Goal: Information Seeking & Learning: Learn about a topic

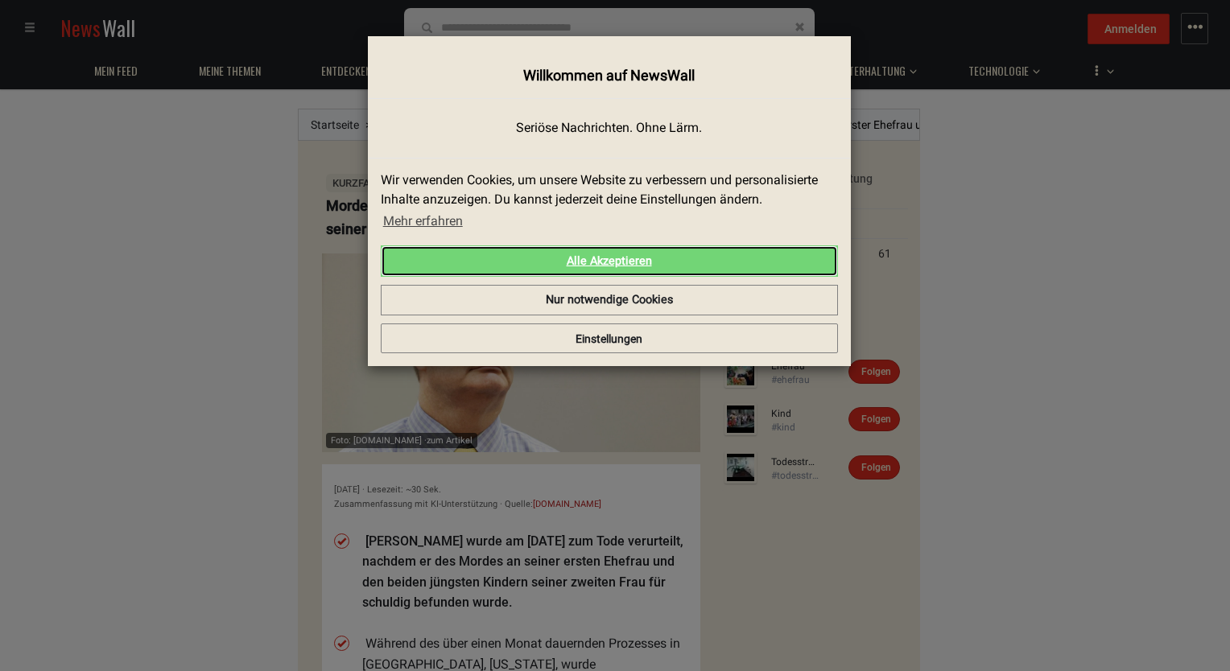
click at [604, 266] on link "Alle Akzeptieren" at bounding box center [609, 262] width 457 height 32
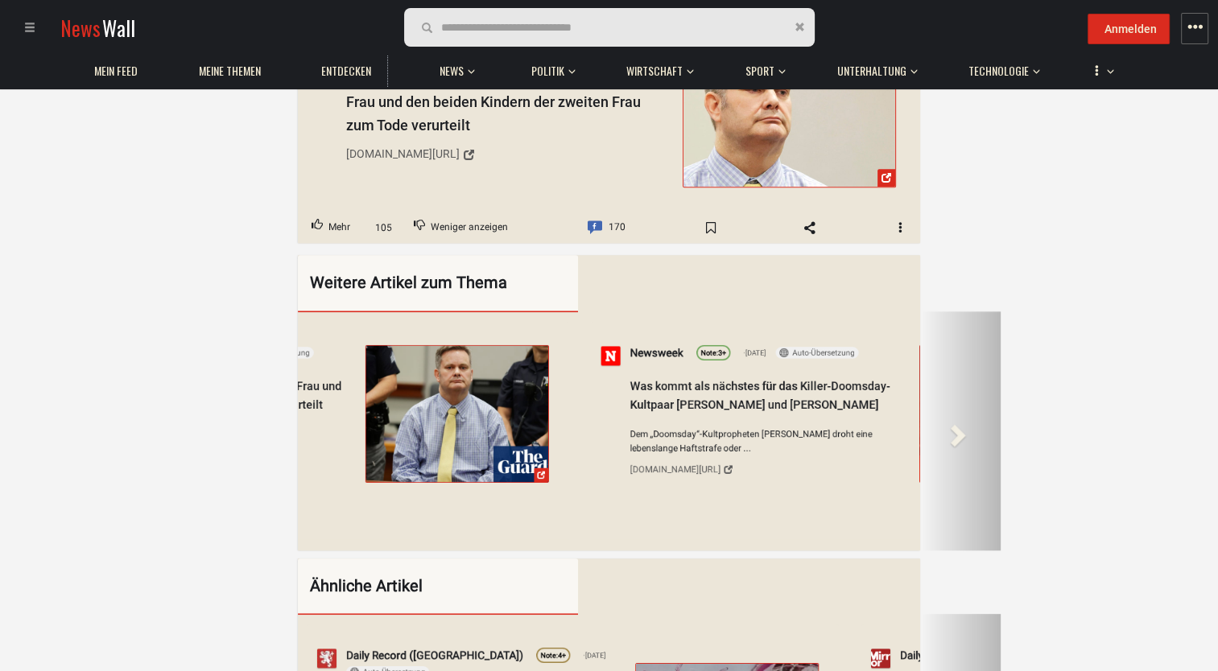
scroll to position [0, 6118]
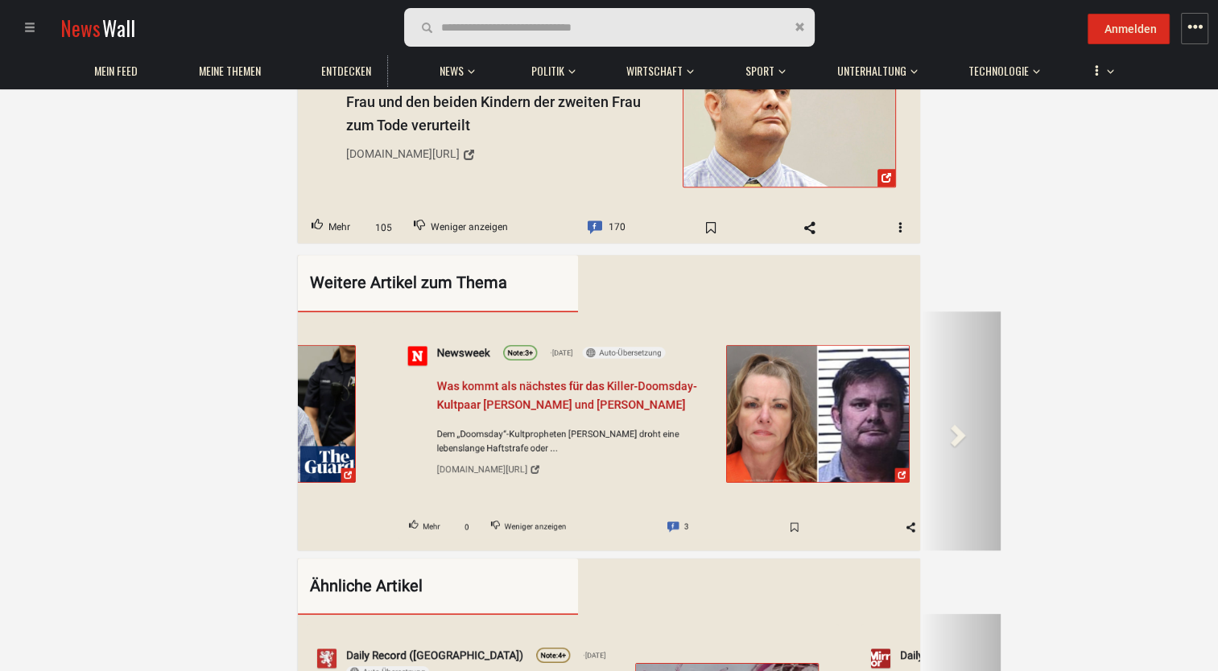
click at [519, 379] on span "Was kommt als nächstes für das Killer-Doomsday-Kultpaar [PERSON_NAME] und [PERS…" at bounding box center [567, 395] width 260 height 32
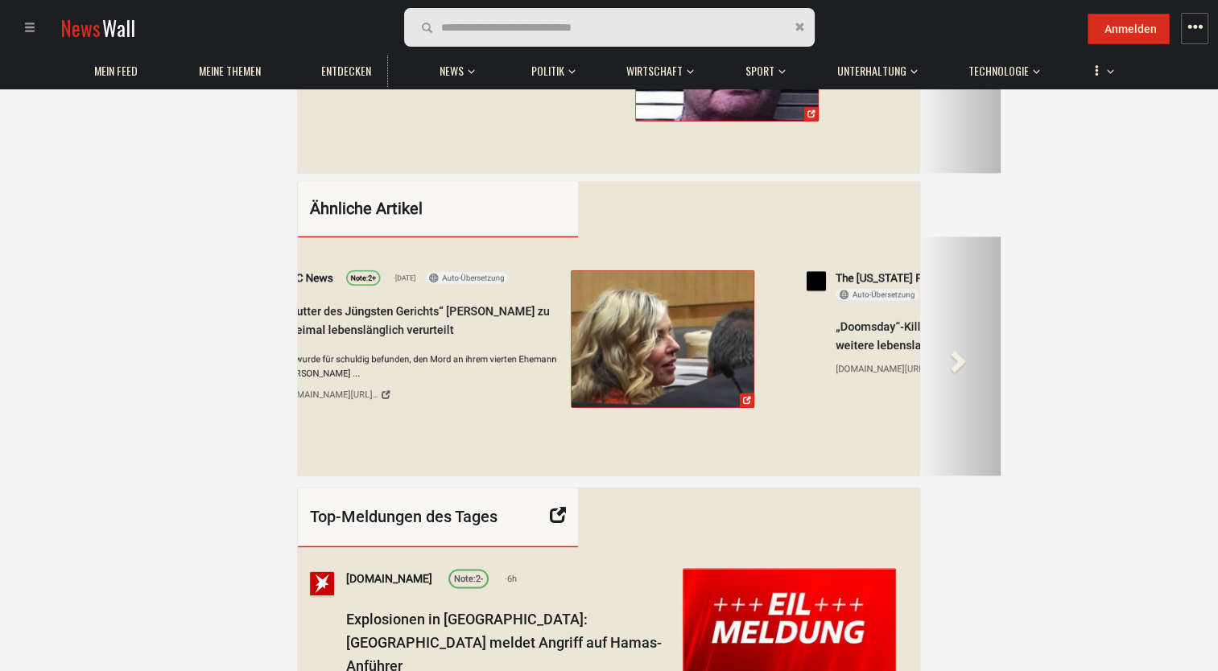
scroll to position [1932, 0]
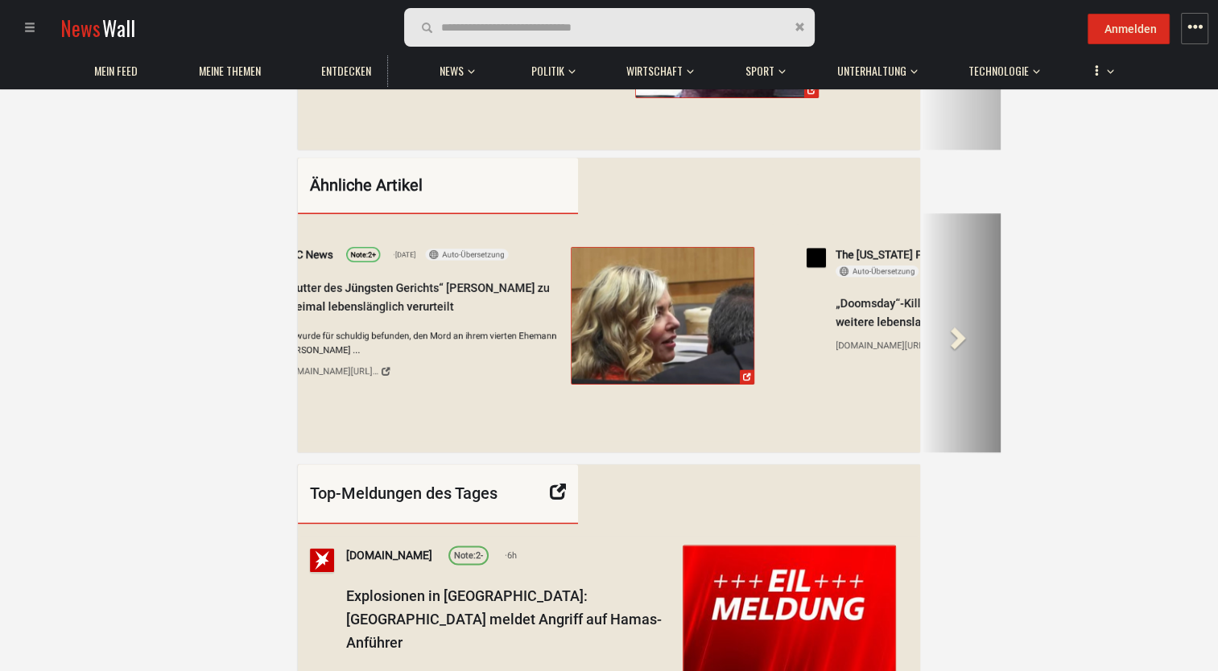
click at [959, 349] on span at bounding box center [956, 337] width 24 height 24
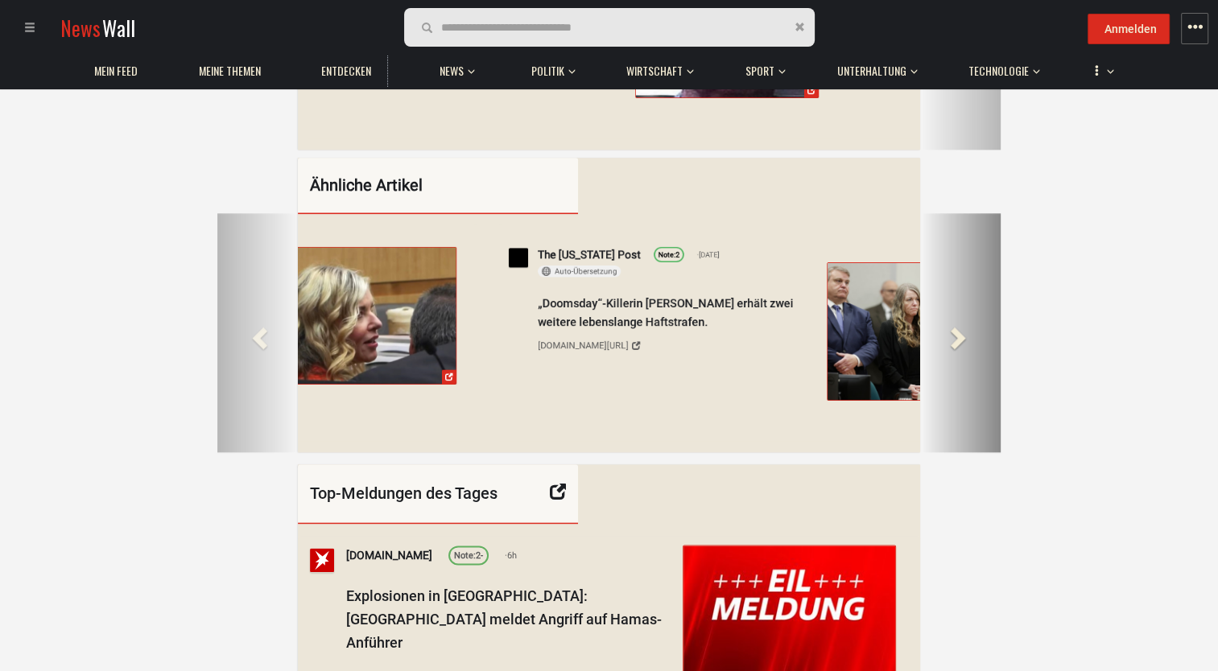
scroll to position [0, 652]
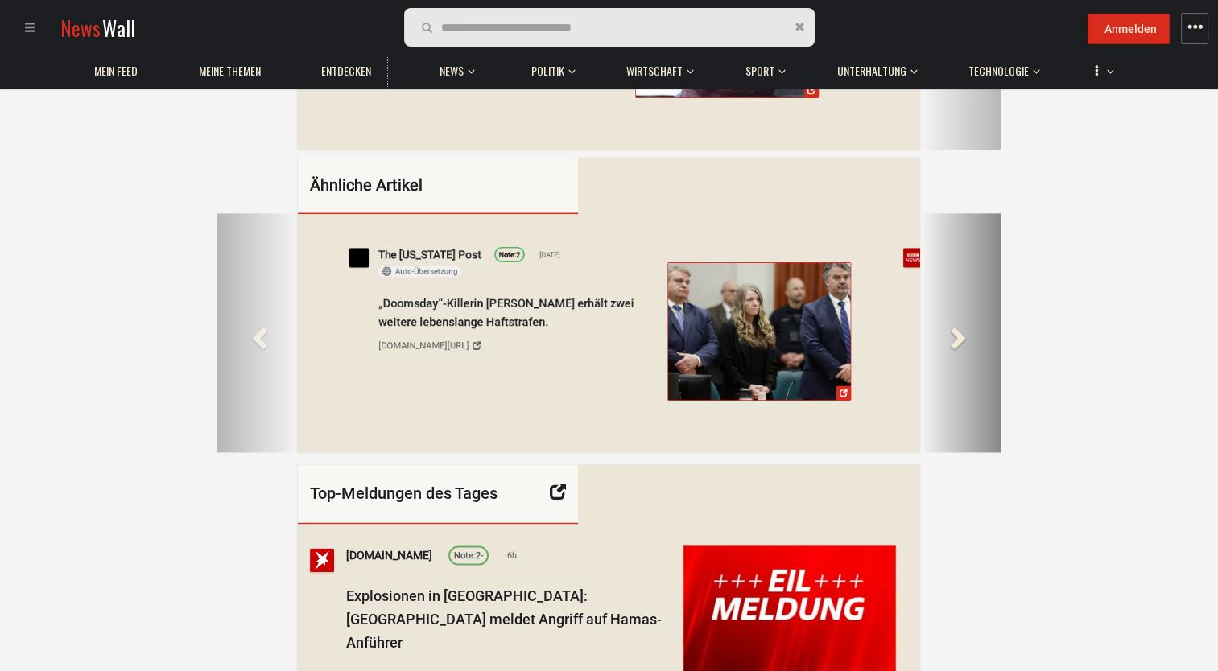
click at [959, 349] on span at bounding box center [956, 337] width 24 height 24
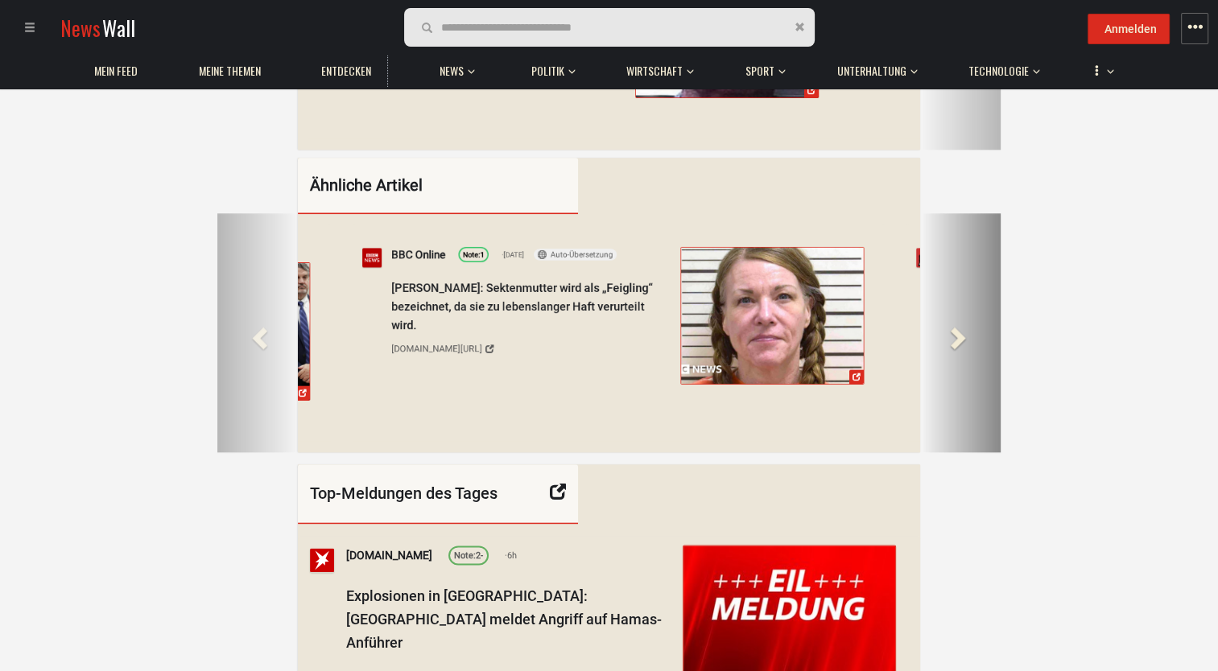
scroll to position [0, 1344]
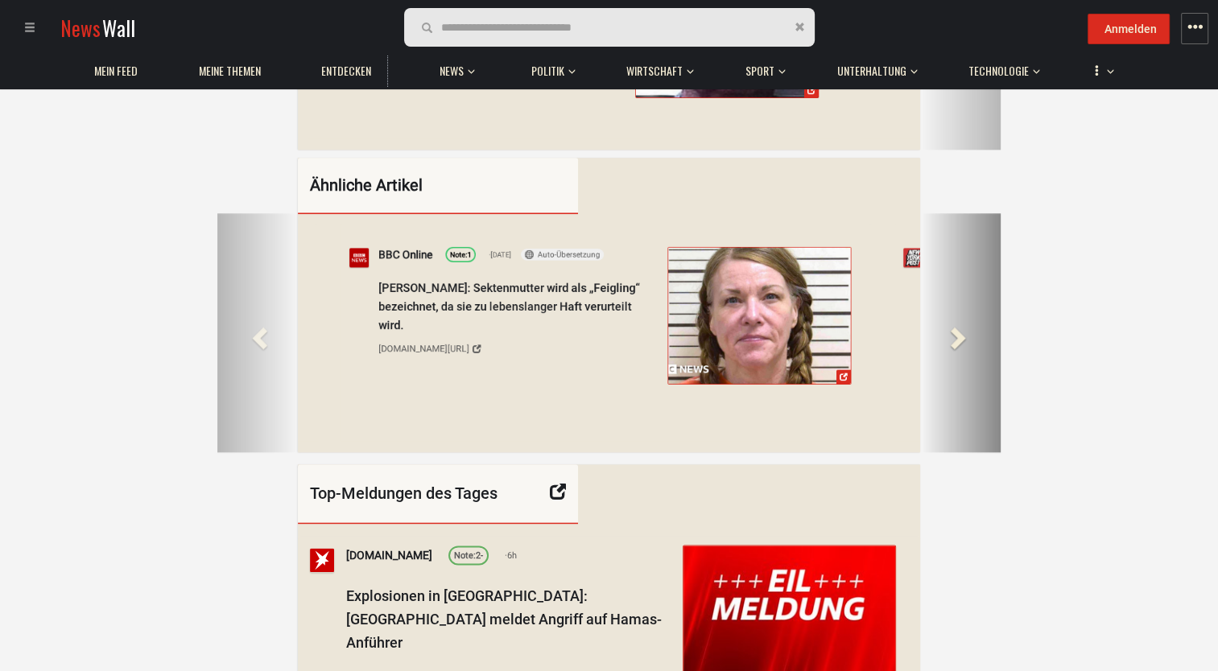
click at [959, 349] on span at bounding box center [956, 337] width 24 height 24
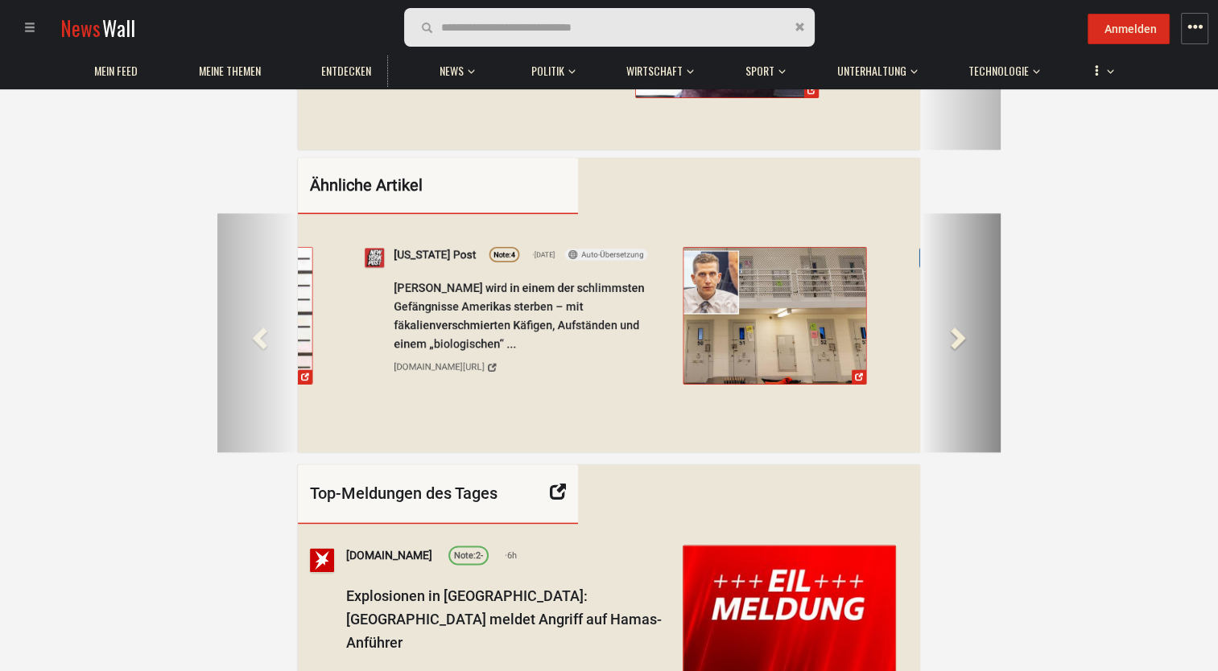
scroll to position [0, 2037]
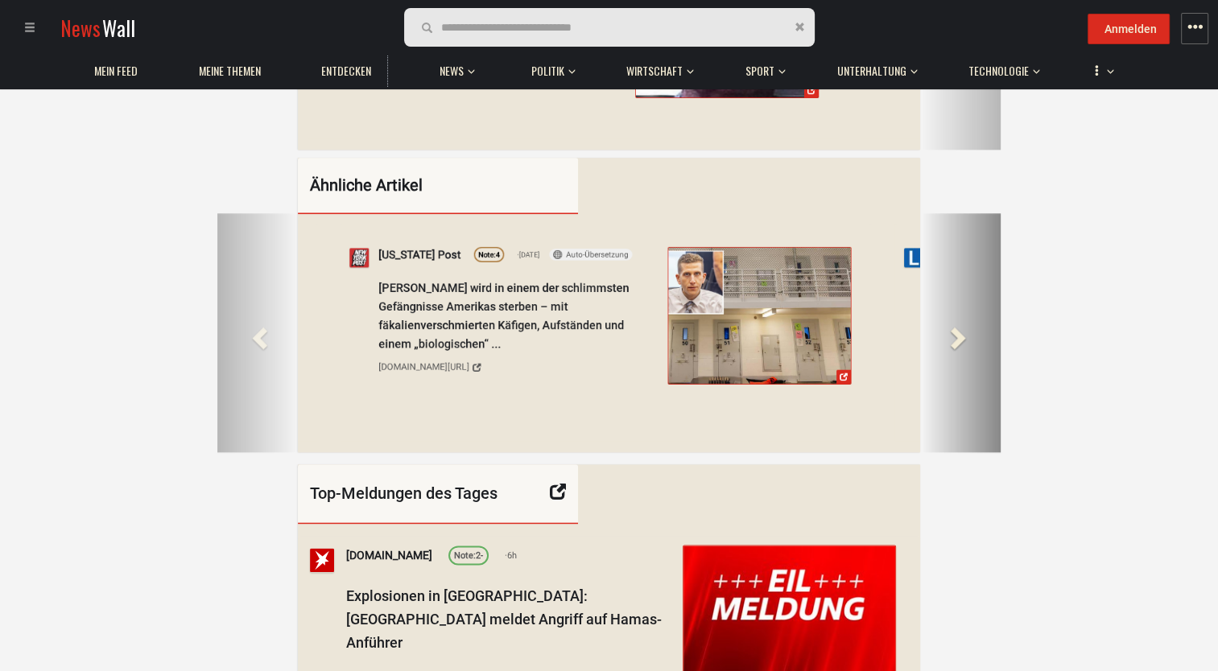
click at [959, 349] on span at bounding box center [956, 337] width 24 height 24
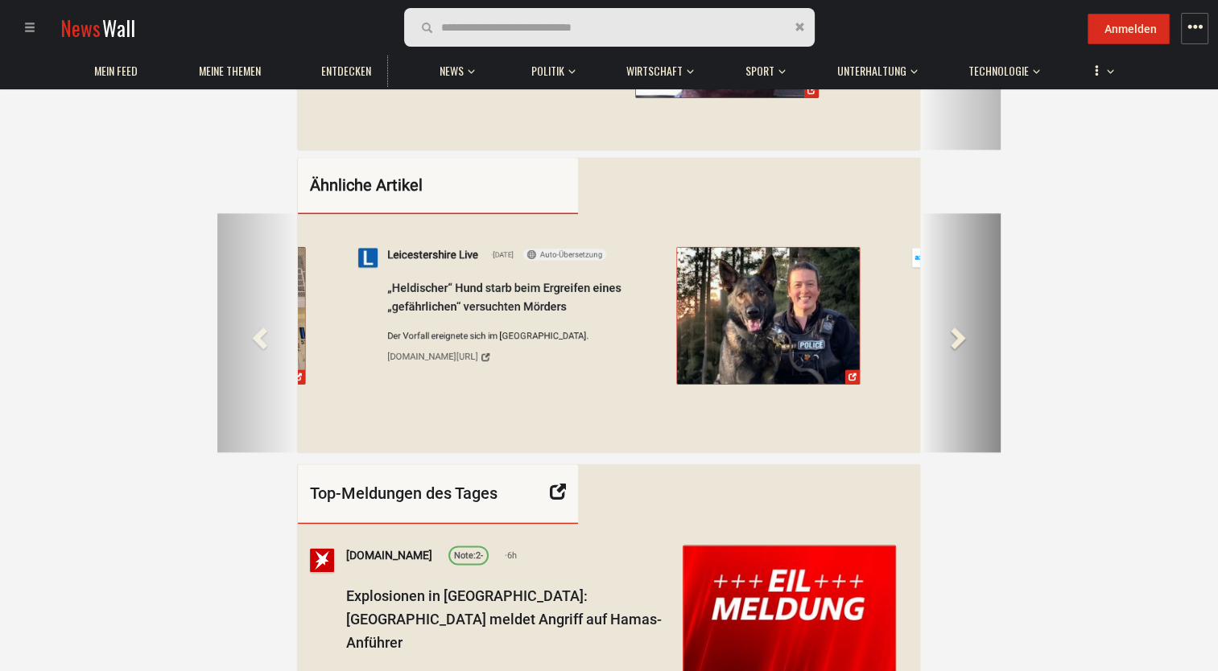
scroll to position [0, 2729]
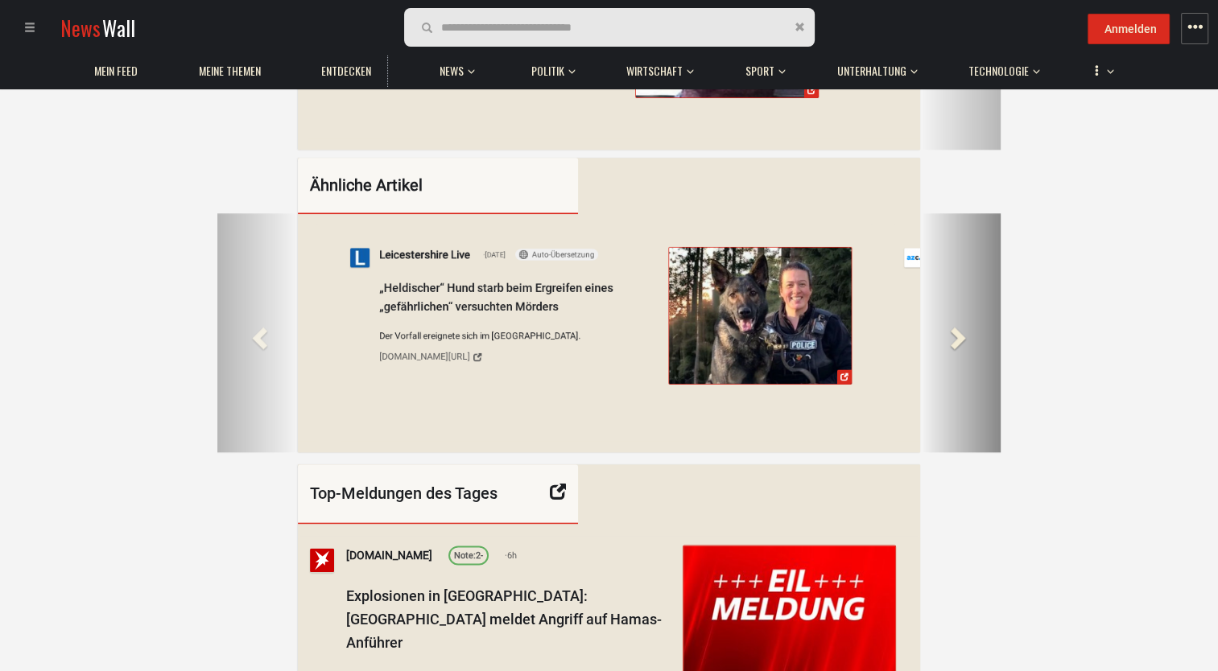
click at [959, 349] on span at bounding box center [956, 337] width 24 height 24
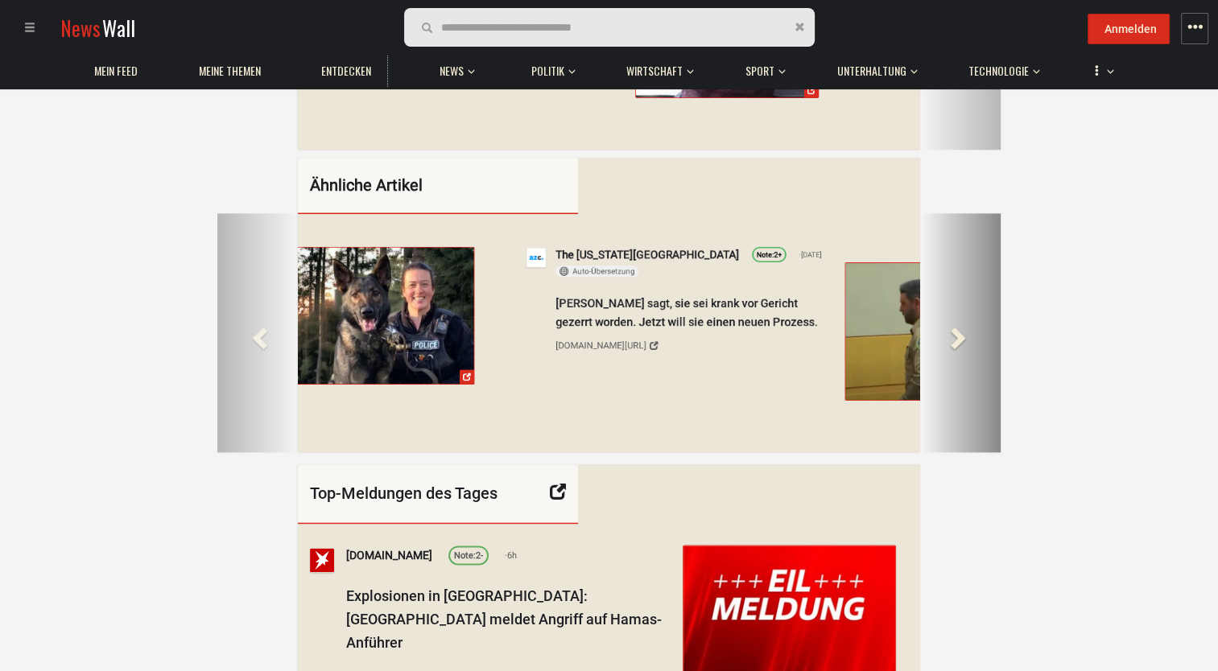
scroll to position [0, 3421]
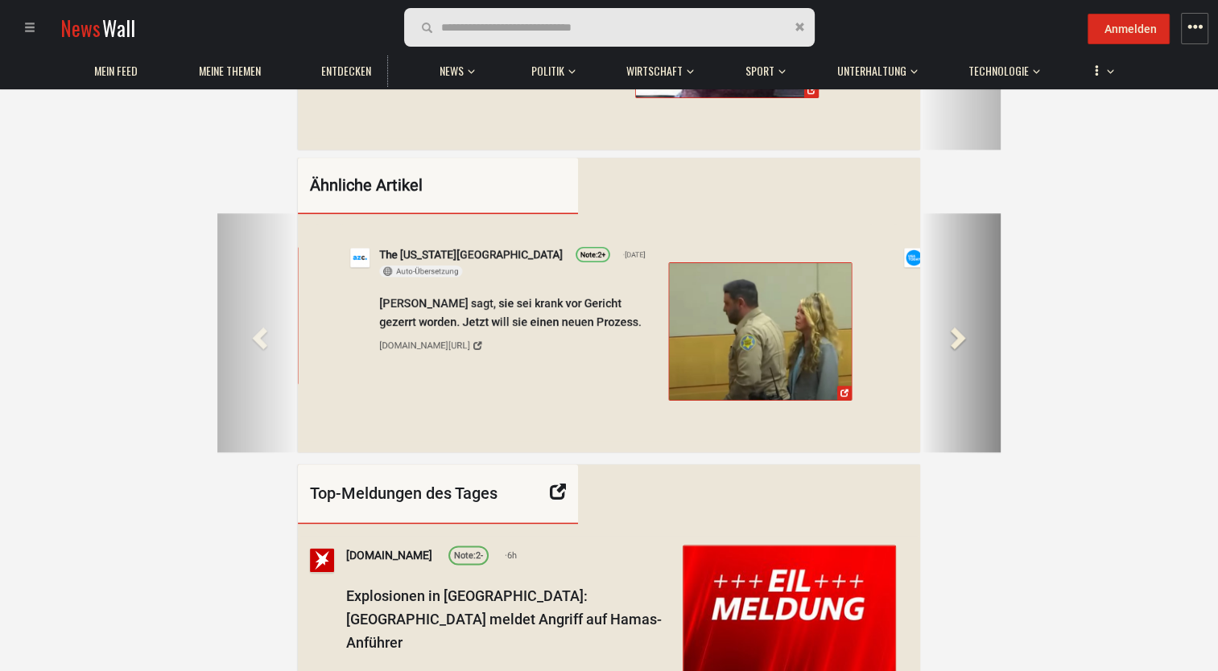
click at [959, 349] on span at bounding box center [956, 337] width 24 height 24
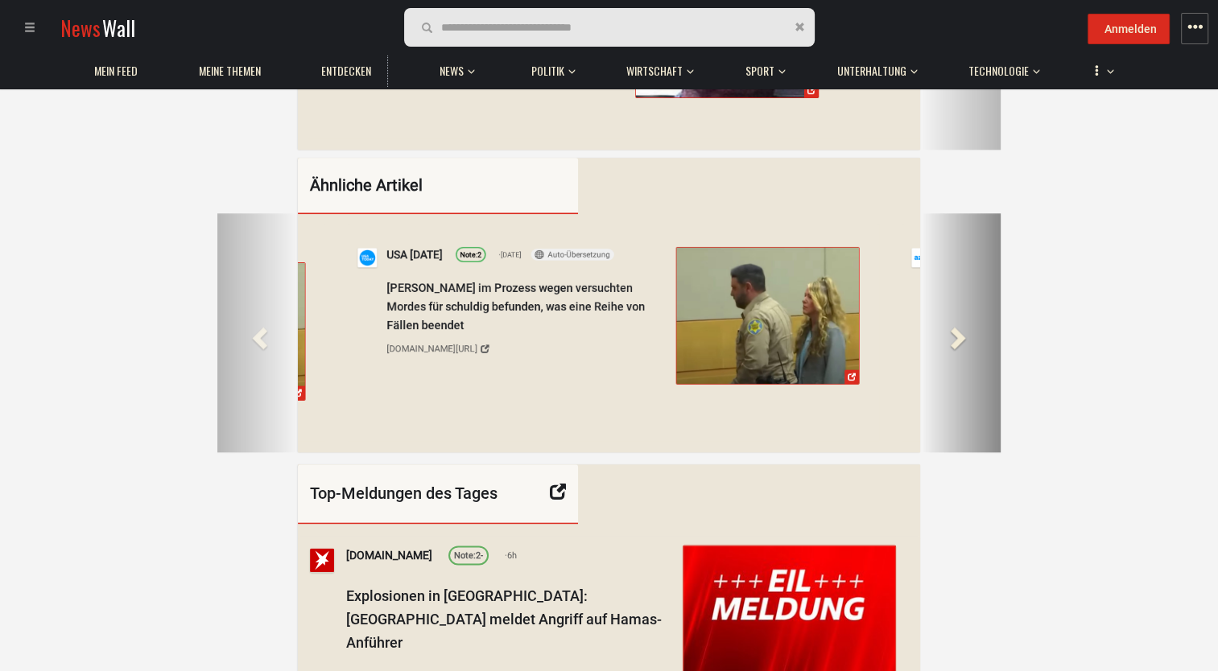
scroll to position [0, 4114]
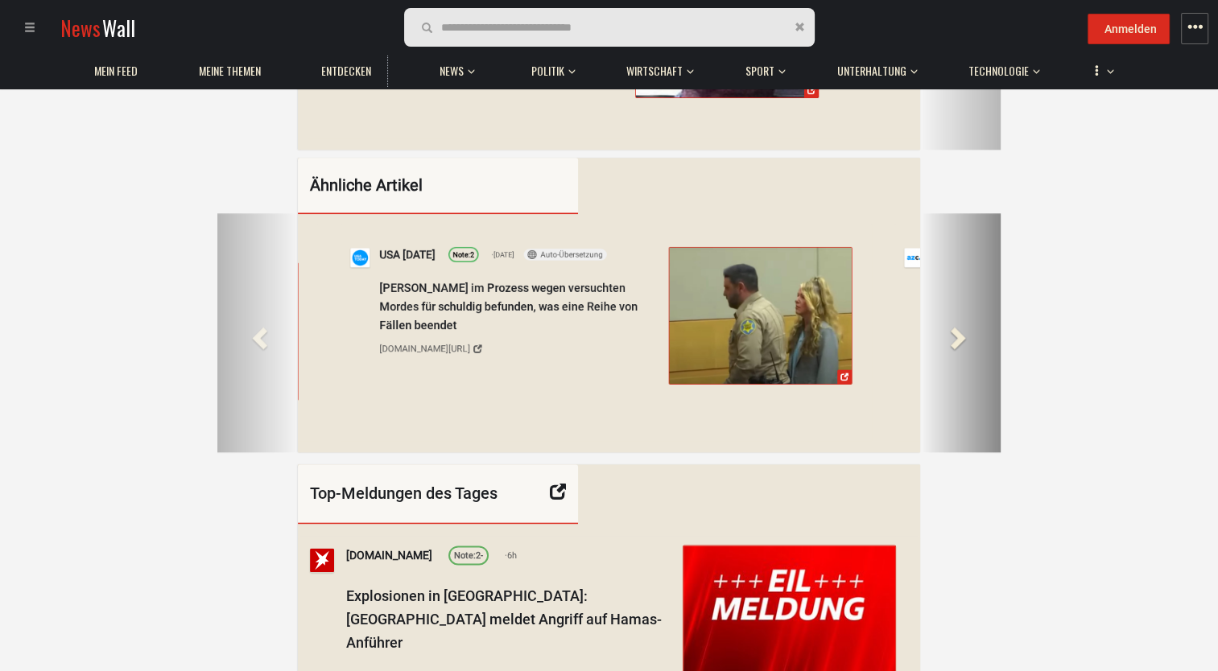
click at [958, 349] on span at bounding box center [956, 337] width 24 height 24
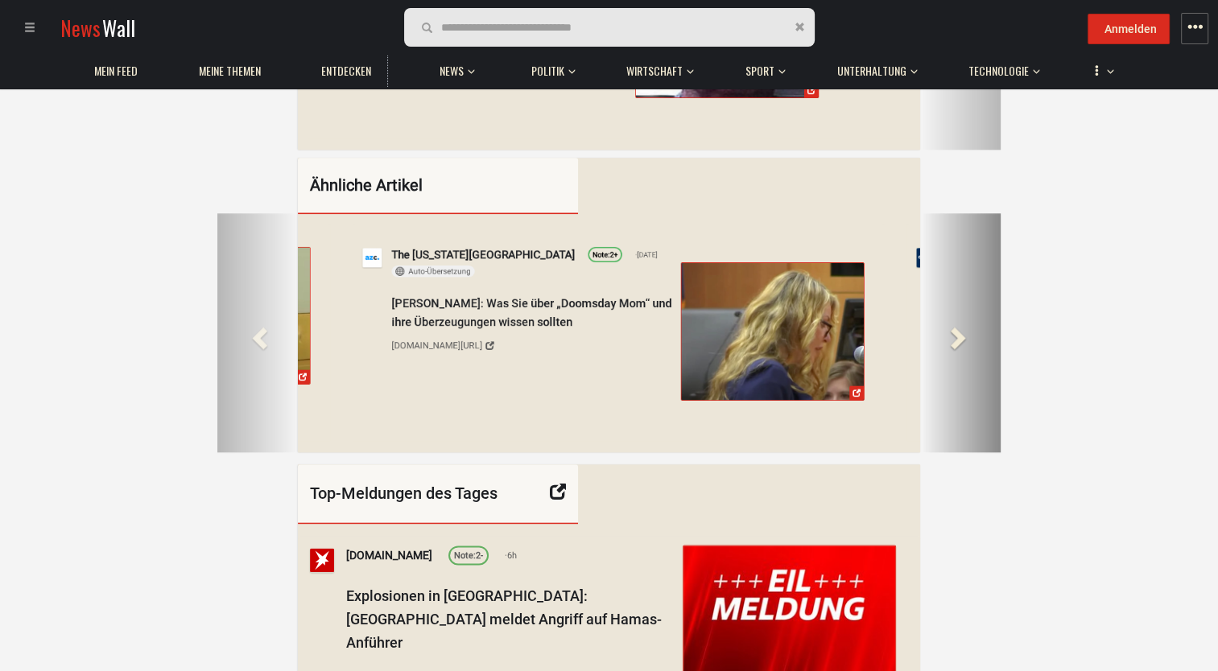
scroll to position [0, 4807]
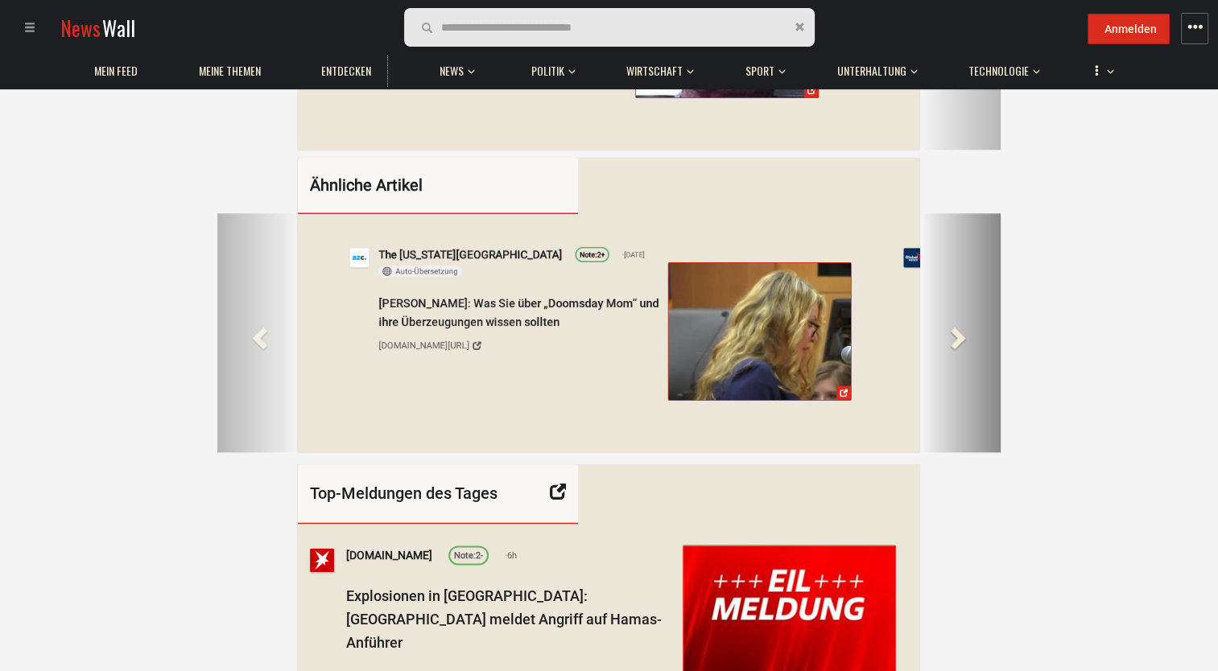
click at [958, 349] on span at bounding box center [956, 337] width 24 height 24
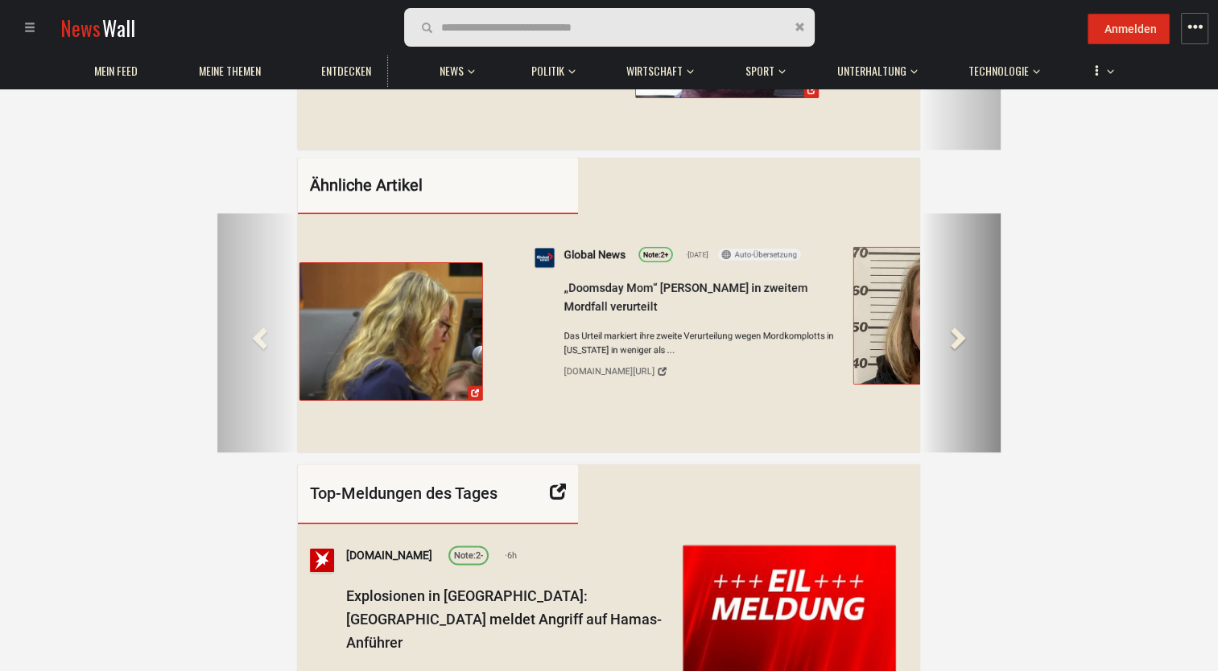
scroll to position [0, 5499]
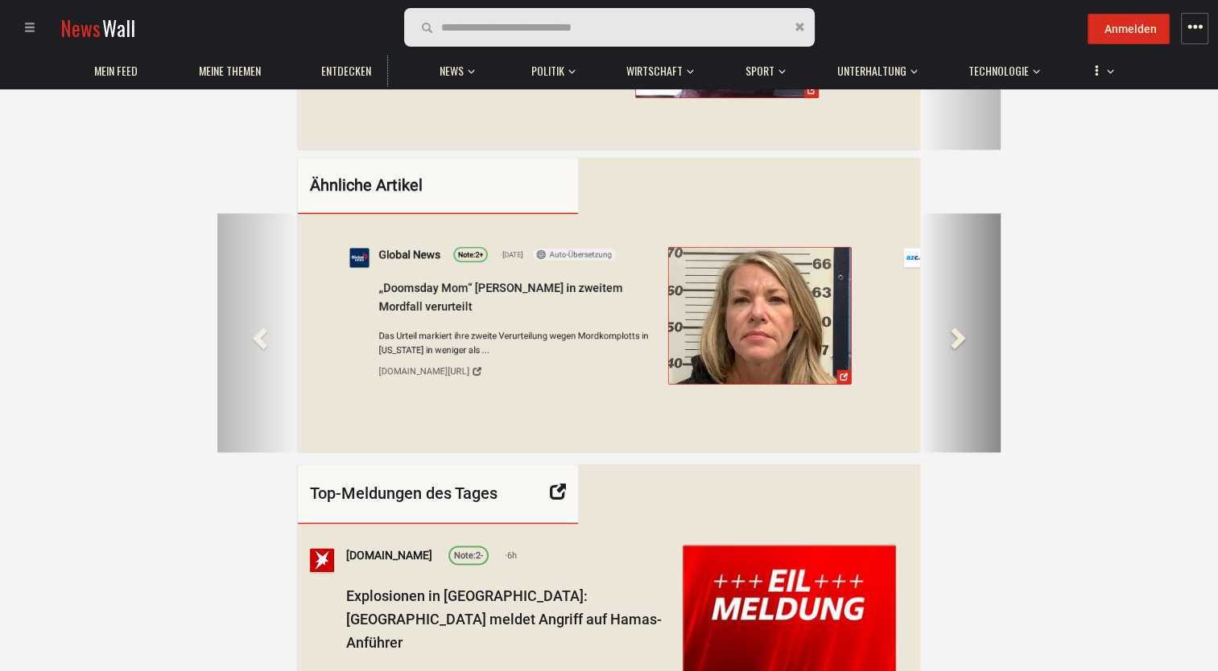
click at [958, 349] on span at bounding box center [956, 337] width 24 height 24
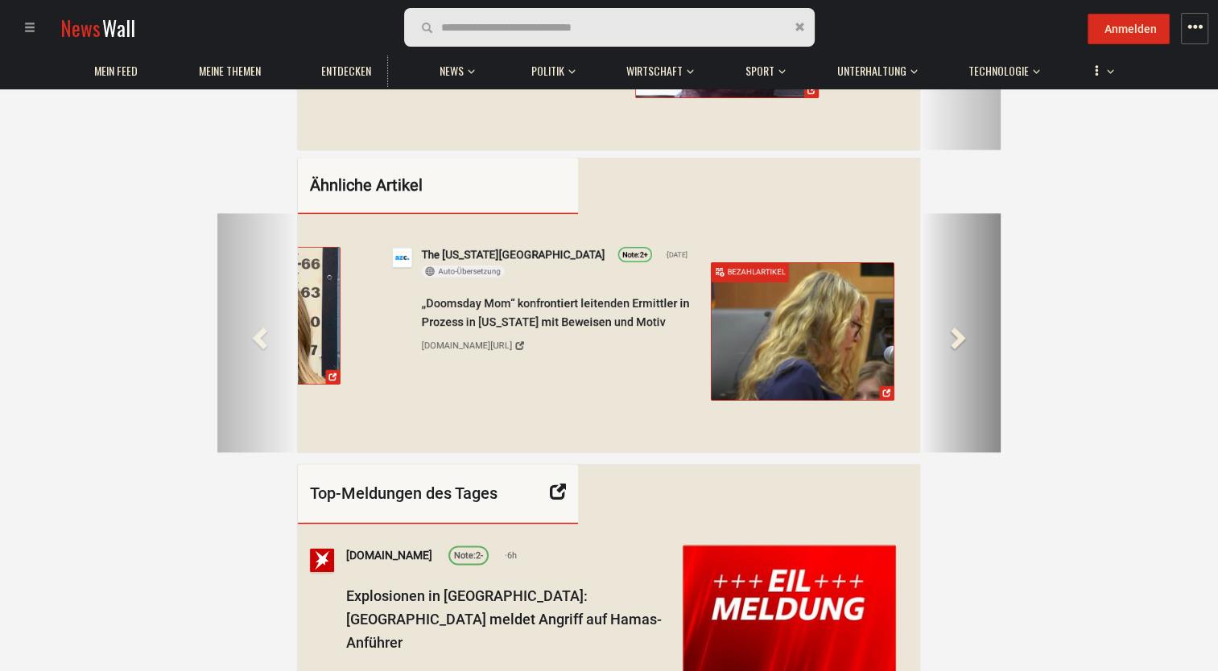
scroll to position [0, 6191]
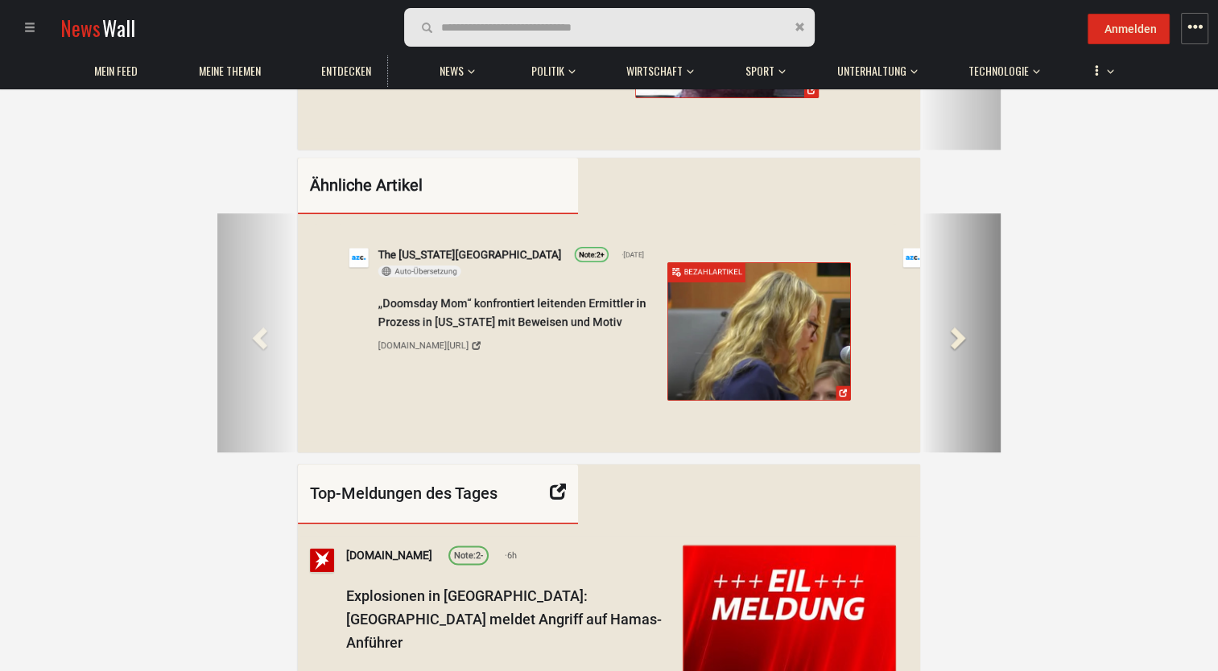
click at [958, 349] on span at bounding box center [956, 337] width 24 height 24
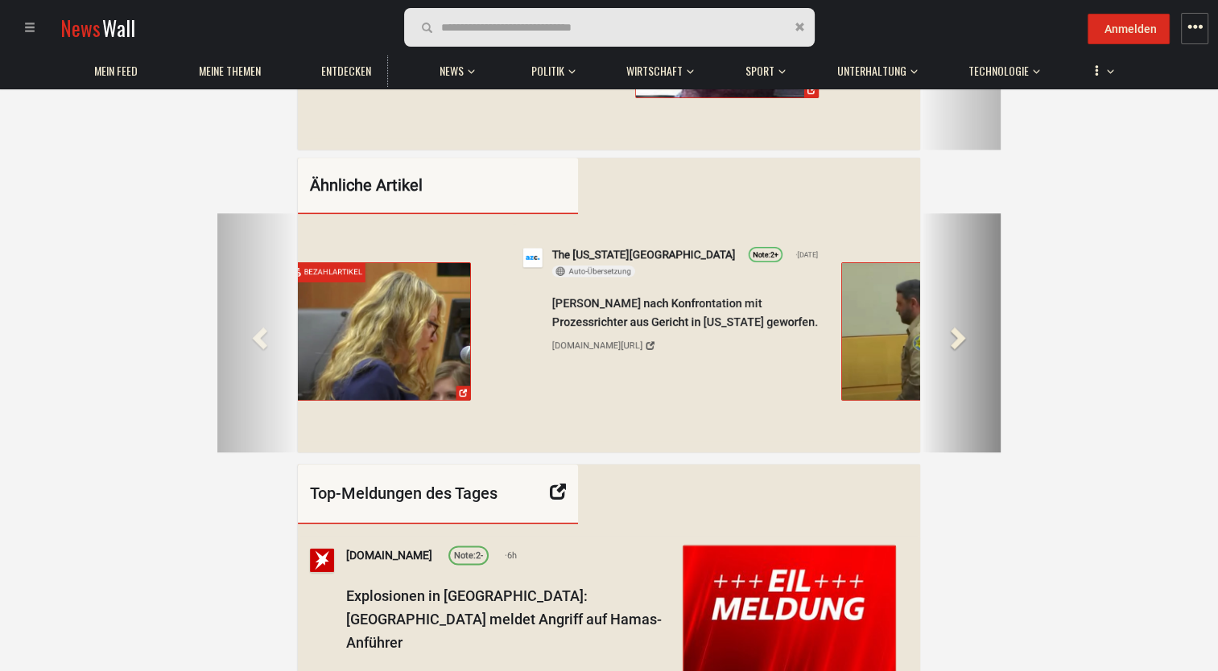
scroll to position [0, 6884]
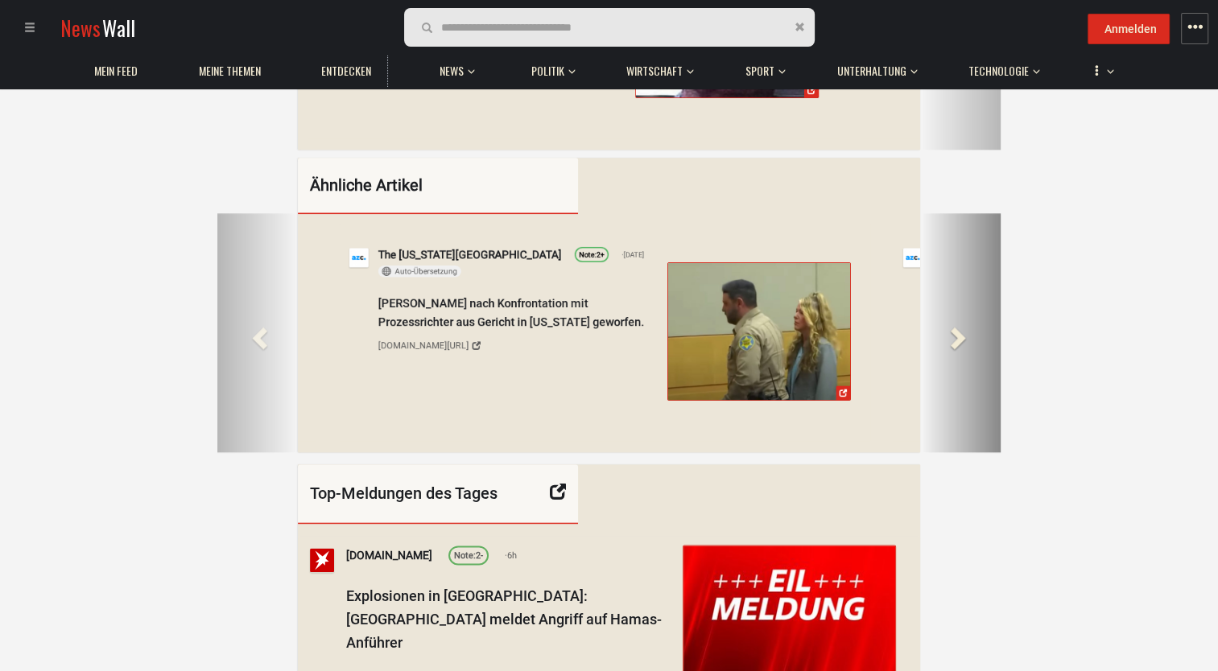
click at [958, 349] on span at bounding box center [956, 337] width 24 height 24
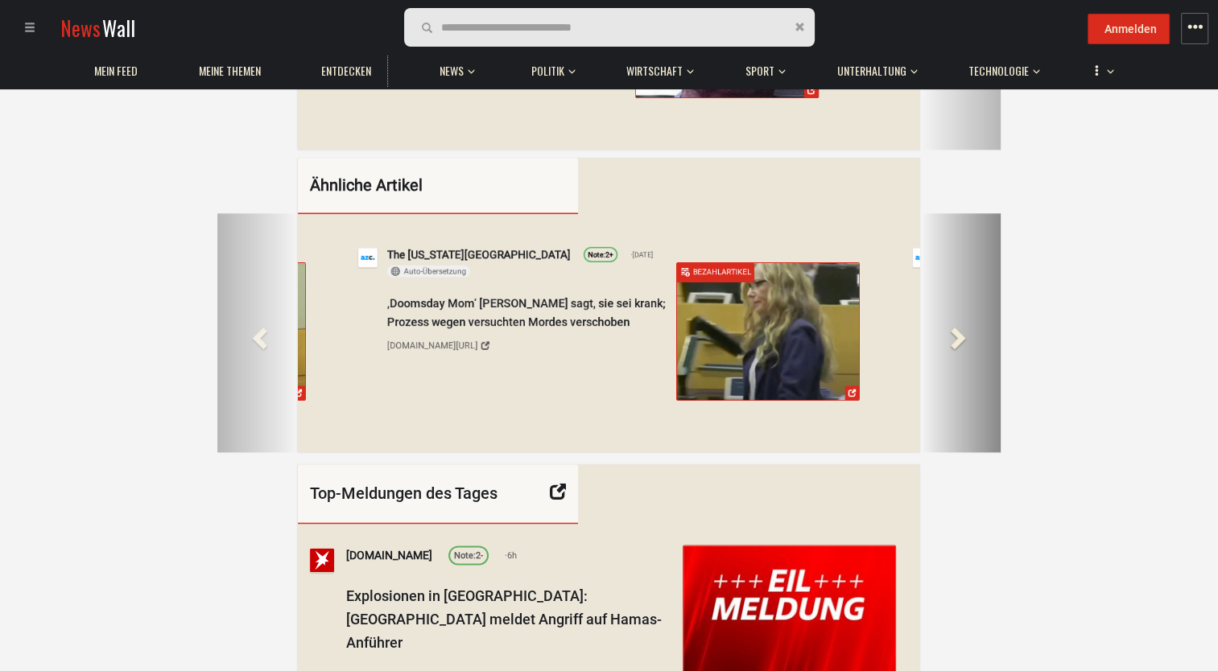
scroll to position [0, 7576]
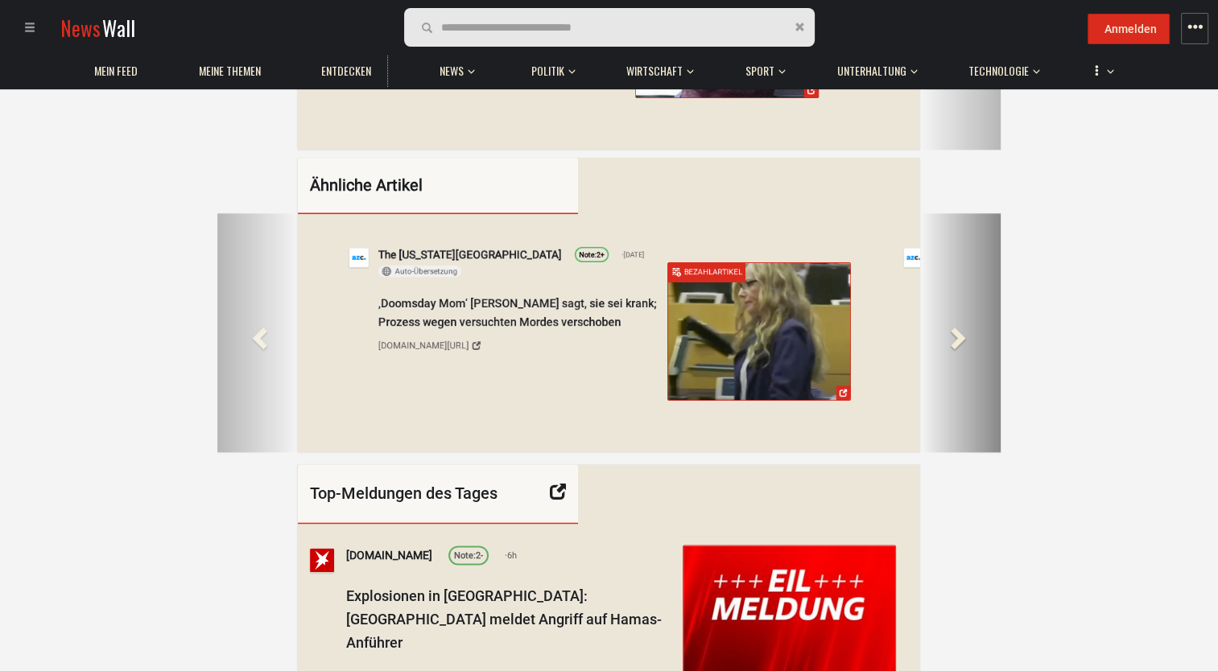
click at [958, 349] on span at bounding box center [956, 337] width 24 height 24
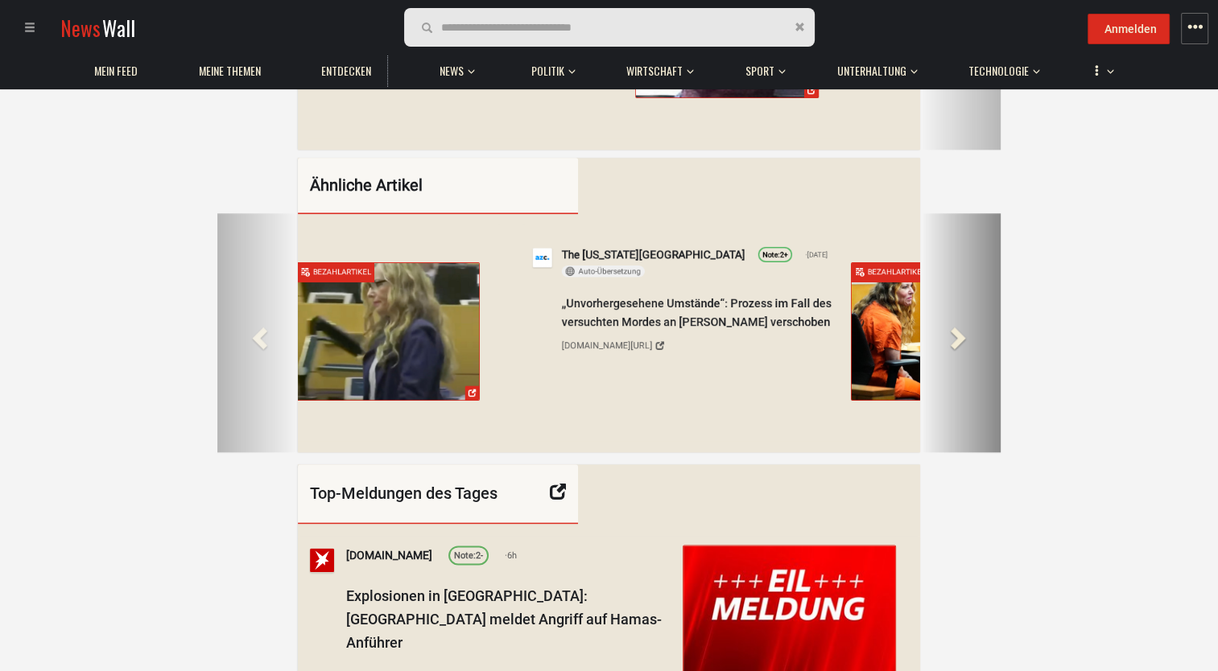
scroll to position [0, 8268]
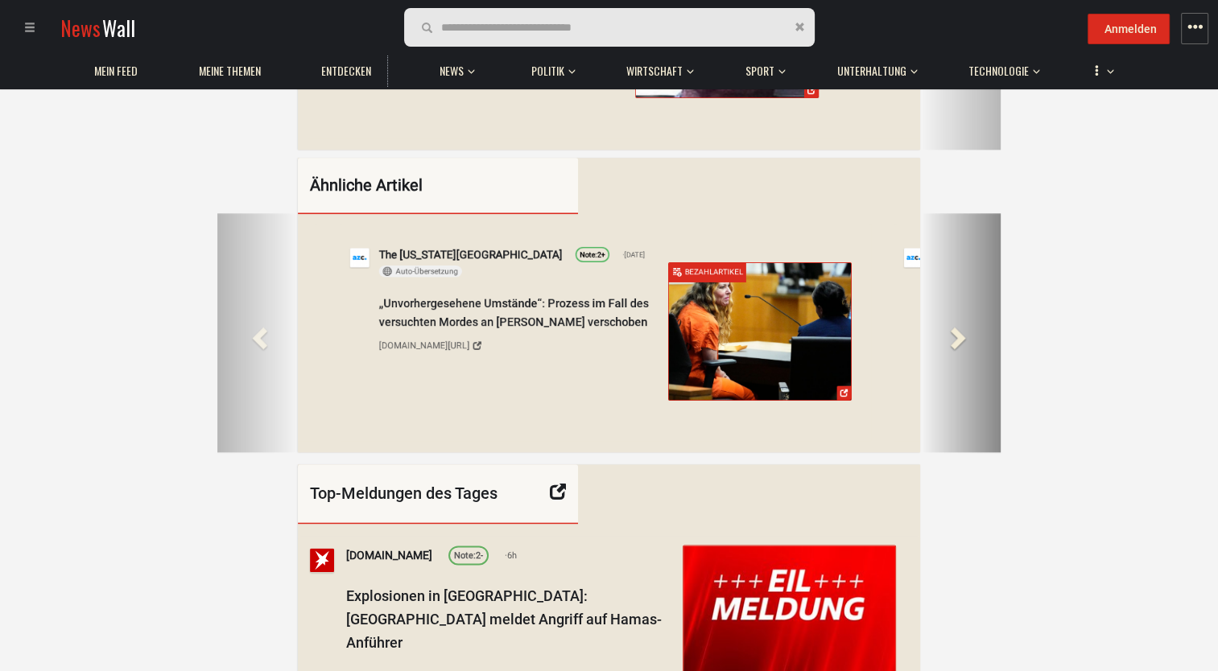
click at [958, 349] on span at bounding box center [956, 337] width 24 height 24
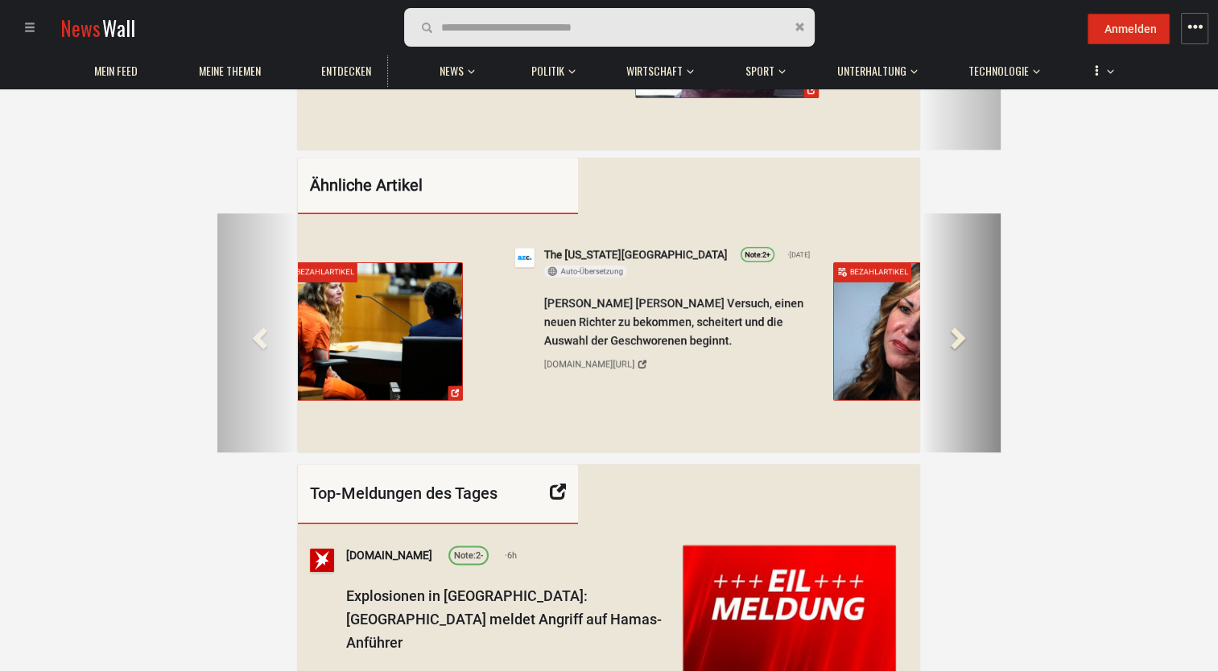
scroll to position [0, 8962]
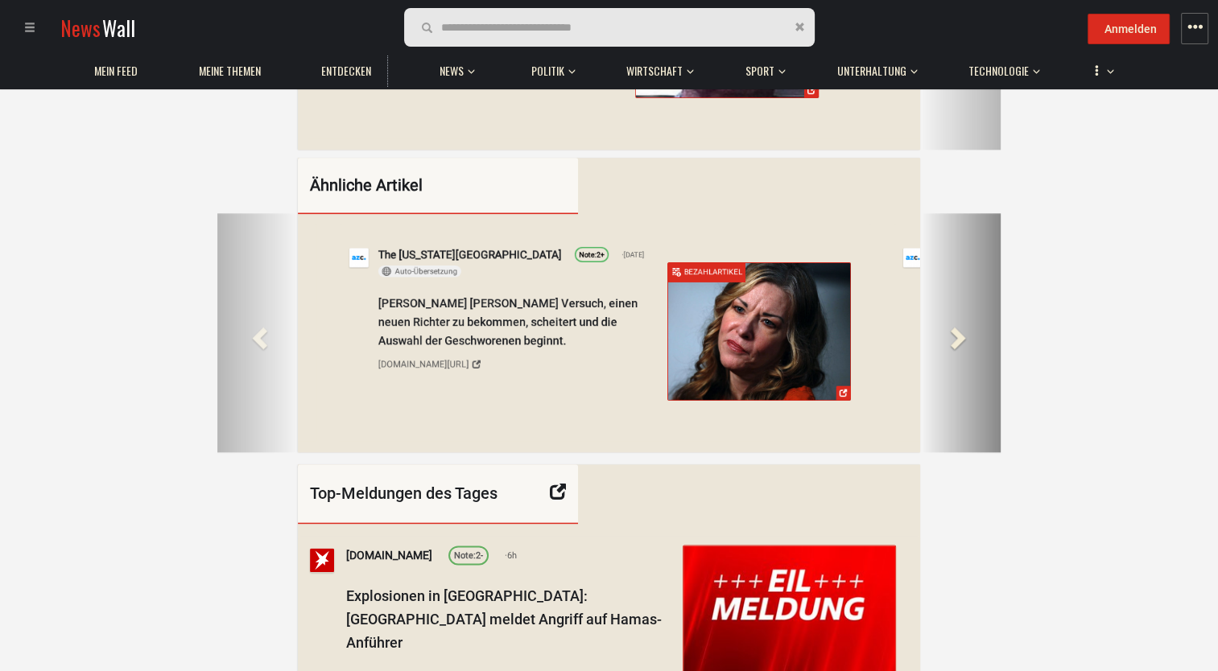
click at [958, 349] on span at bounding box center [956, 337] width 24 height 24
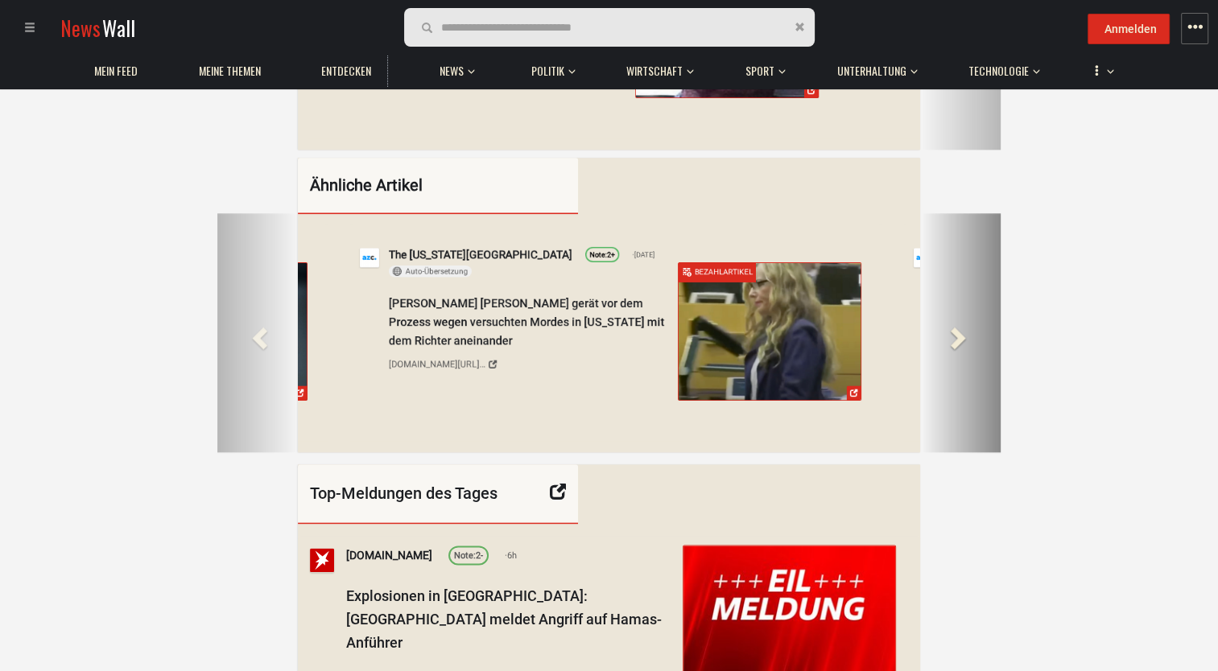
scroll to position [0, 9654]
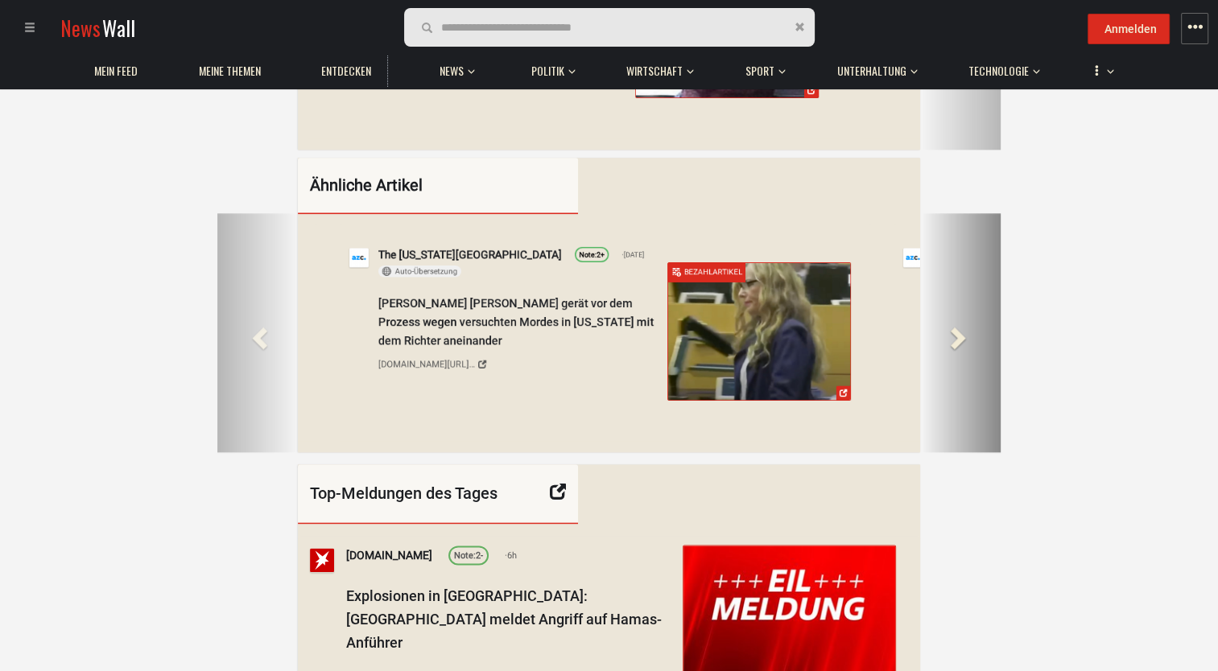
click at [958, 349] on span at bounding box center [956, 337] width 24 height 24
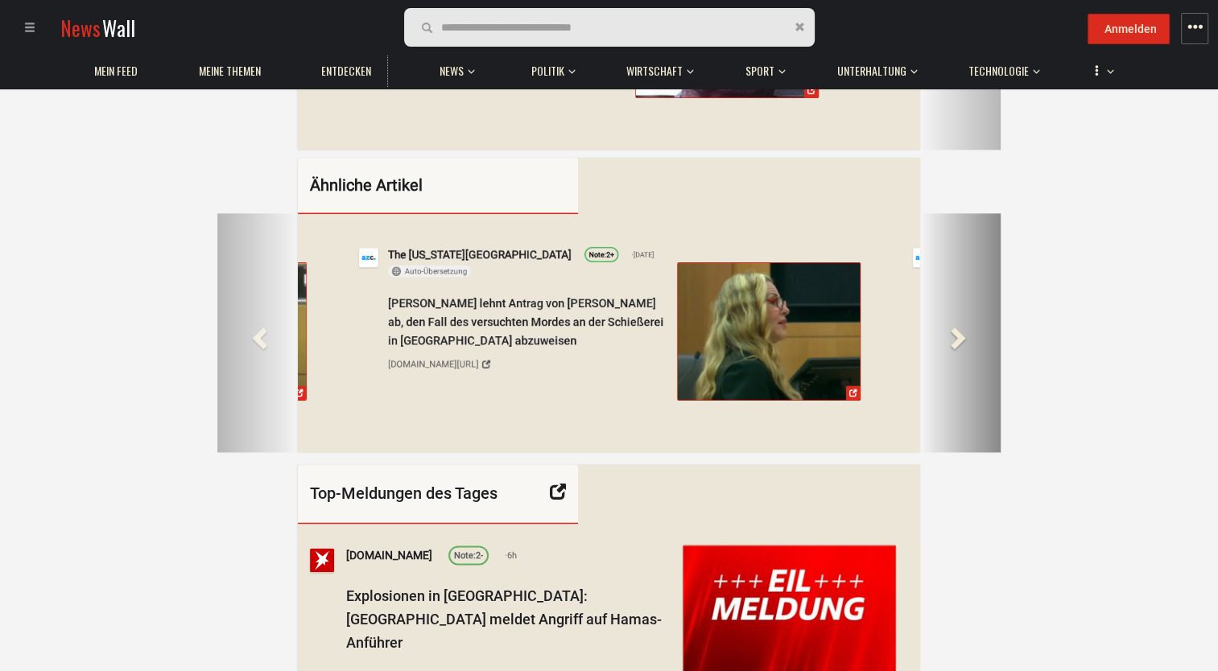
scroll to position [0, 10346]
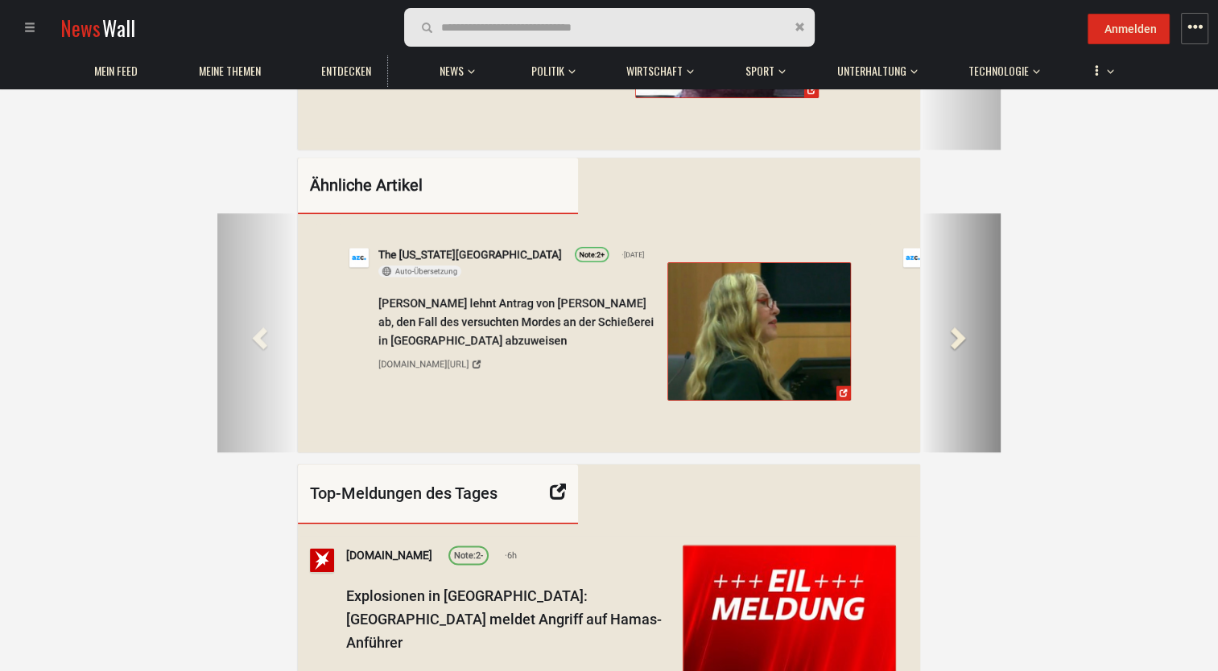
click at [958, 349] on span at bounding box center [956, 337] width 24 height 24
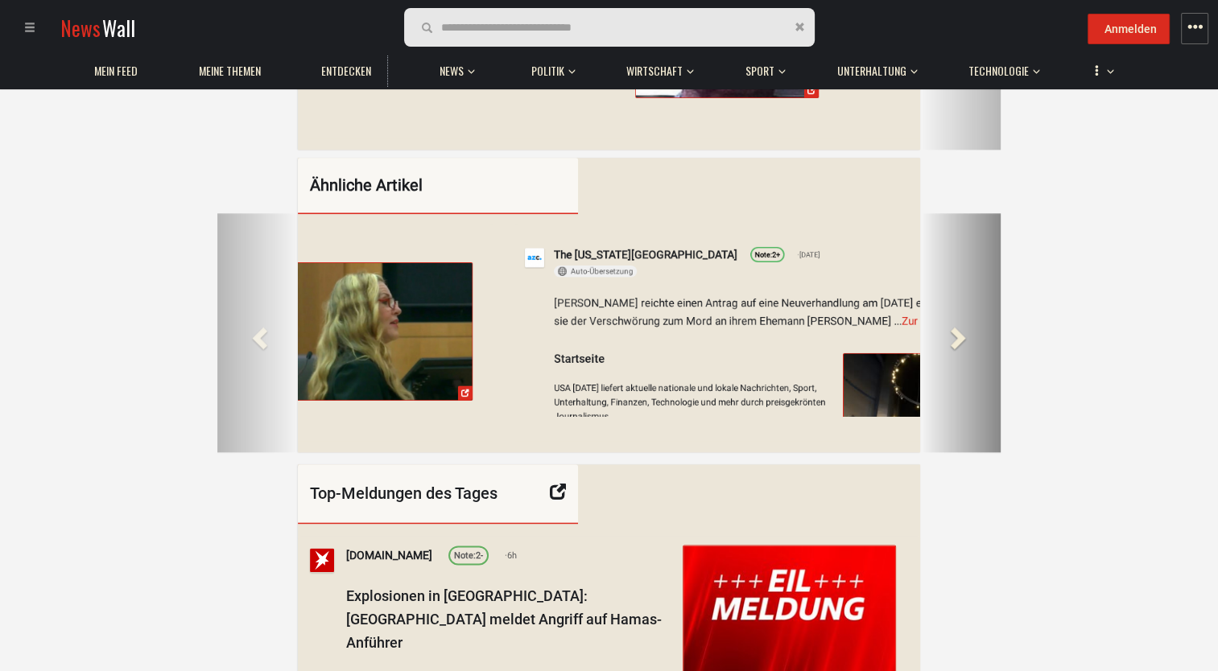
scroll to position [0, 10997]
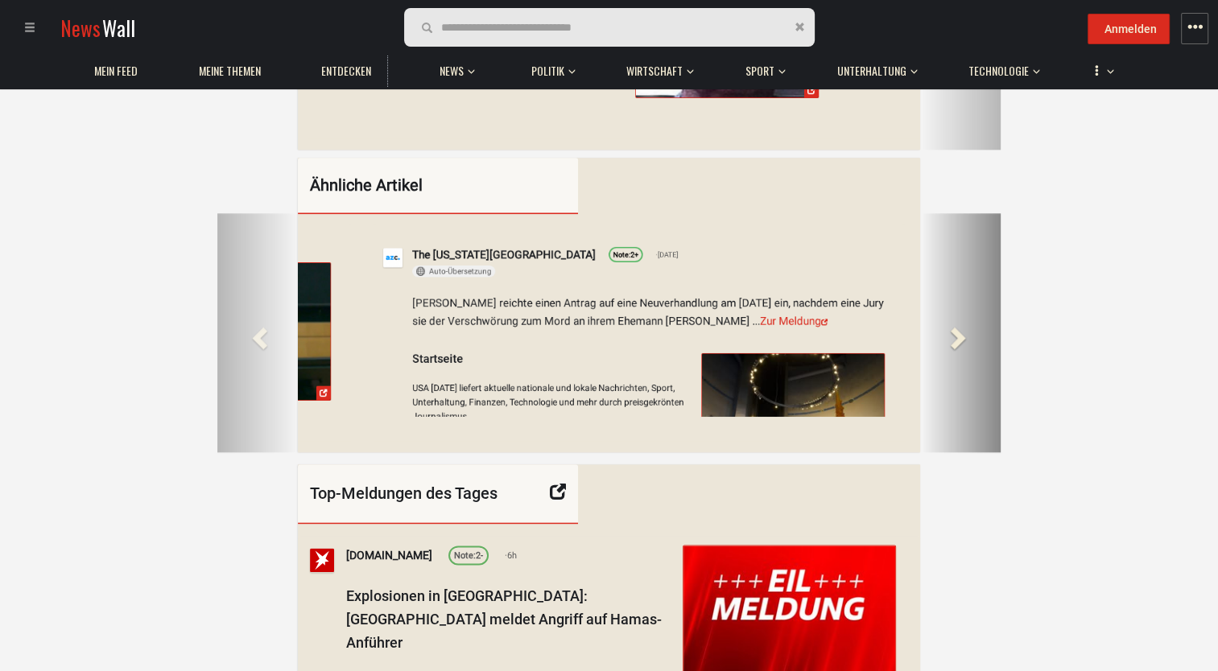
click at [958, 349] on span at bounding box center [956, 337] width 24 height 24
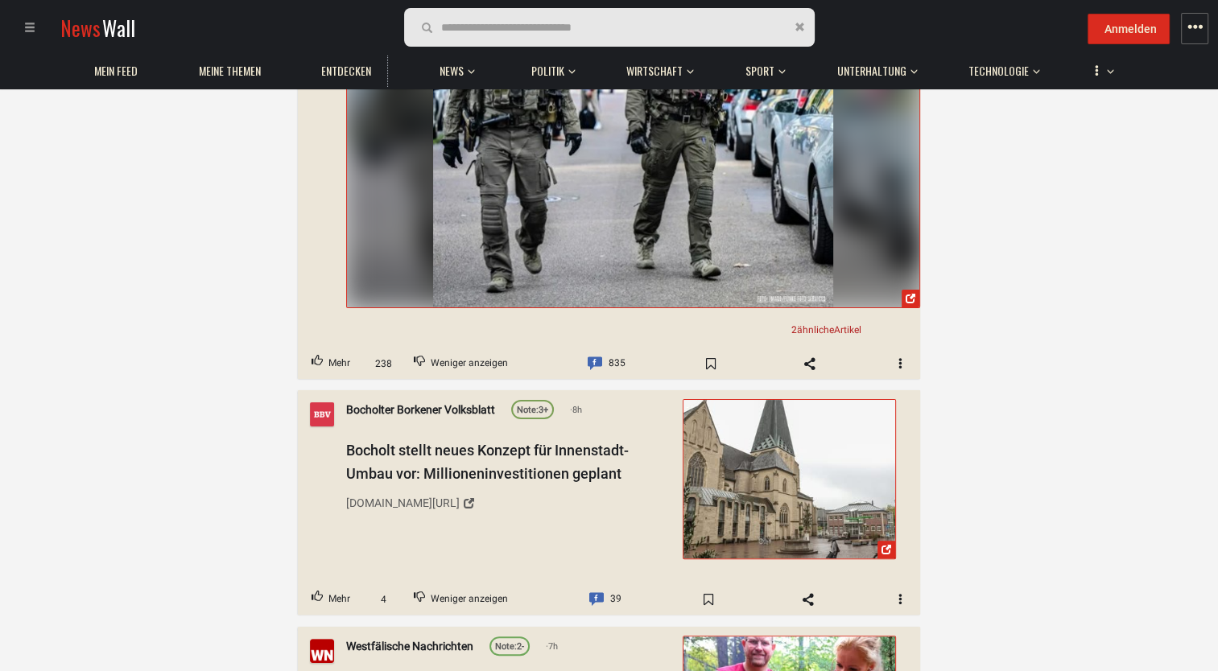
scroll to position [12478, 0]
